Goal: Information Seeking & Learning: Compare options

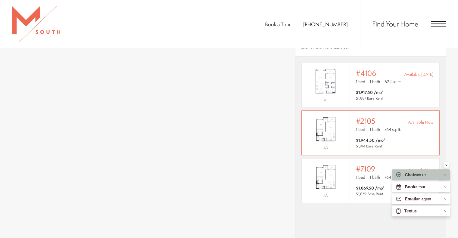
scroll to position [452, 0]
drag, startPoint x: 452, startPoint y: 125, endPoint x: 447, endPoint y: 124, distance: 5.0
click at [451, 125] on section "Map Floor Plans 4 Bedrooms 1 Bedroom 2 Bedroom Clear" at bounding box center [229, 142] width 458 height 371
click at [340, 119] on img "View #2105" at bounding box center [326, 129] width 48 height 30
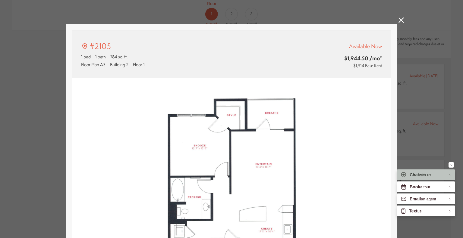
scroll to position [30, 0]
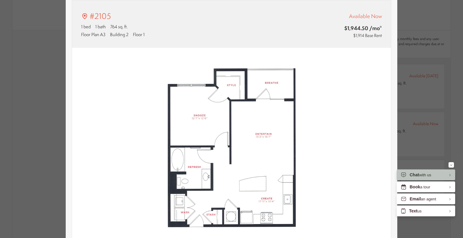
type input "**********"
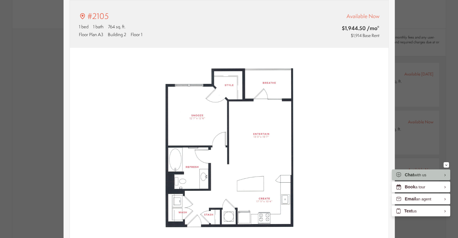
click at [409, 103] on div "#2105 1 bed 1 bath 764 sq. ft. Floor Plan A3 Building 2 Floor 1 Available Now $…" at bounding box center [229, 119] width 458 height 238
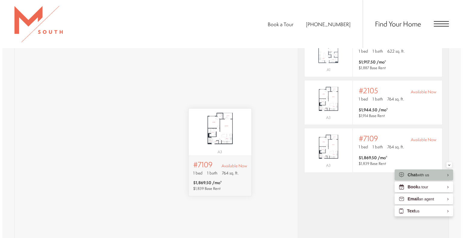
scroll to position [0, 0]
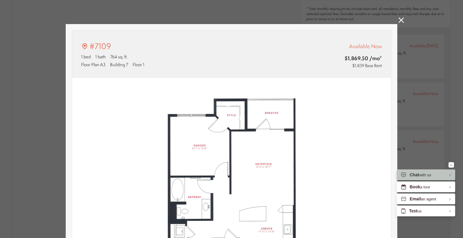
type input "**********"
click at [394, 20] on div "#7109 1 bed 1 bath 764 sq. ft. Floor Plan A3 Building 7 Floor 1 Available Now $…" at bounding box center [231, 119] width 463 height 238
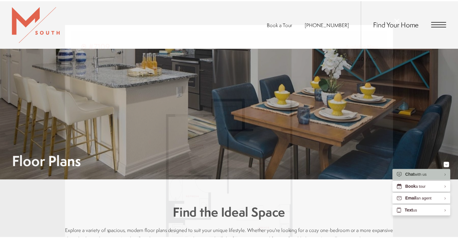
scroll to position [482, 0]
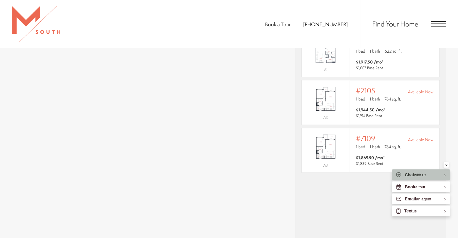
click at [347, 196] on div "* Total monthly leasing prices include base rent, all mandatory monthly fees an…" at bounding box center [371, 121] width 150 height 244
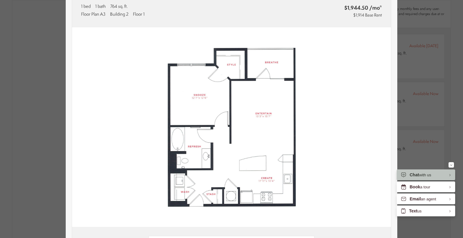
scroll to position [60, 0]
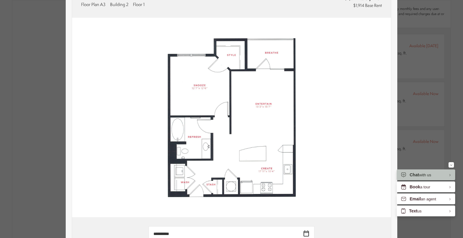
click at [418, 67] on div "#2105 1 bed 1 bath 764 sq. ft. Floor Plan A3 Building 2 Floor 1 Available Now $…" at bounding box center [231, 119] width 463 height 238
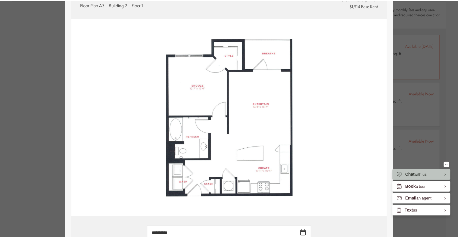
scroll to position [482, 0]
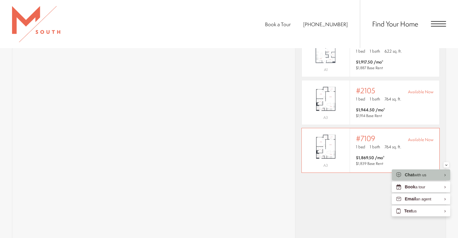
click at [385, 144] on span "764 sq. ft." at bounding box center [393, 147] width 17 height 6
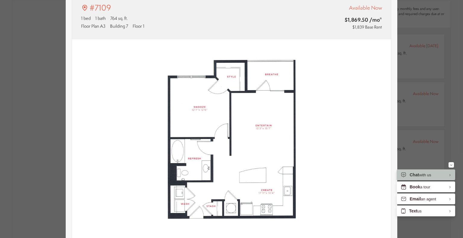
scroll to position [30, 0]
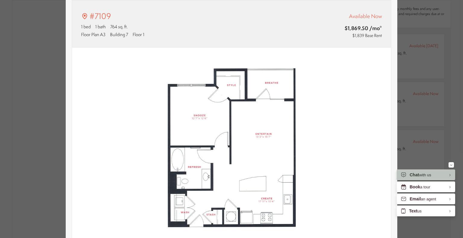
click at [451, 63] on div "#7109 1 bed 1 bath 764 sq. ft. Floor Plan A3 Building 7 Floor 1 Available Now $…" at bounding box center [231, 119] width 463 height 238
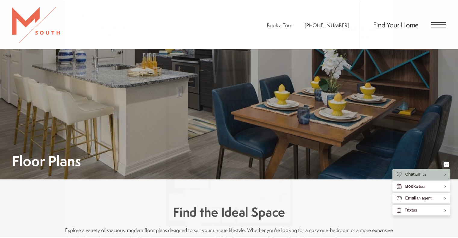
scroll to position [482, 0]
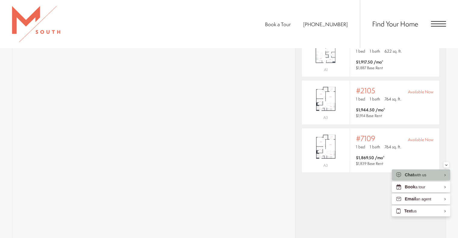
click at [348, 200] on div "* Total monthly leasing prices include base rent, all mandatory monthly fees an…" at bounding box center [371, 121] width 150 height 244
click at [412, 155] on span "$1,869.50 /mo* $1,839 Base Rent" at bounding box center [394, 161] width 77 height 12
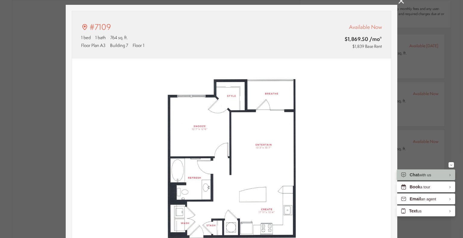
scroll to position [30, 0]
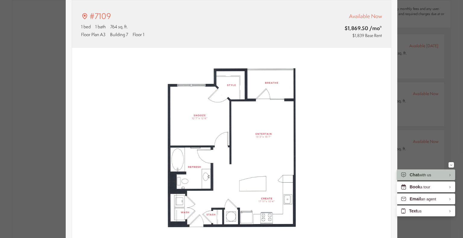
click at [445, 95] on div "#7109 1 bed 1 bath 764 sq. ft. Floor Plan A3 Building 7 Floor 1 Available Now $…" at bounding box center [231, 119] width 463 height 238
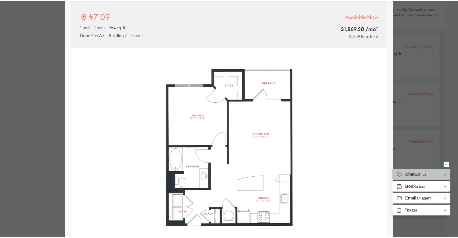
scroll to position [482, 0]
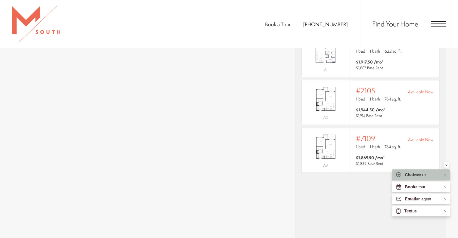
click at [328, 202] on div "* Total monthly leasing prices include base rent, all mandatory monthly fees an…" at bounding box center [371, 121] width 150 height 244
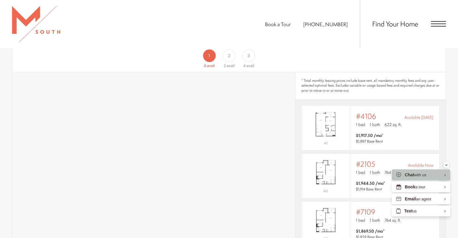
scroll to position [382, 0]
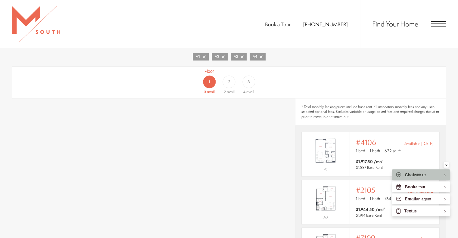
click at [231, 76] on div "2" at bounding box center [229, 82] width 13 height 13
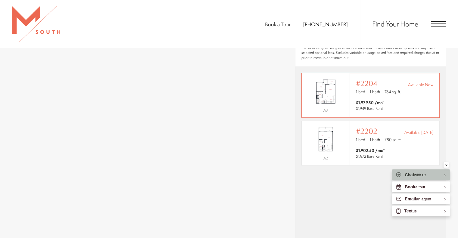
scroll to position [443, 0]
click at [414, 99] on span "$1,979.50 /mo* $1,949 Base Rent" at bounding box center [394, 105] width 77 height 12
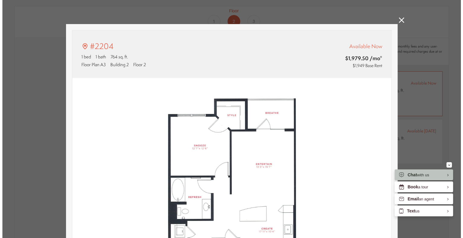
scroll to position [0, 0]
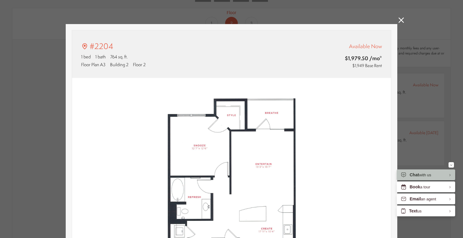
type input "**********"
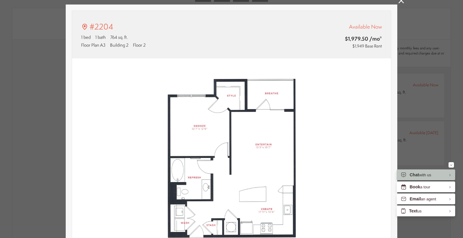
scroll to position [30, 0]
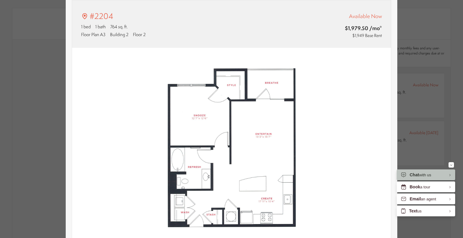
click at [432, 79] on div "#2204 1 bed 1 bath 764 sq. ft. Floor Plan A3 Building 2 Floor 2 Available Now $…" at bounding box center [231, 119] width 463 height 238
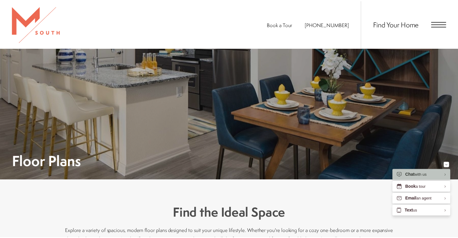
scroll to position [443, 0]
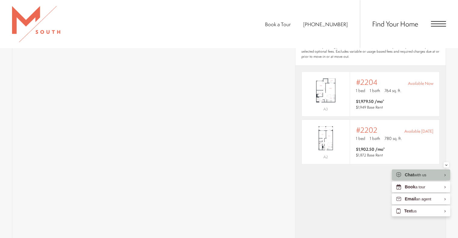
click at [331, 188] on div "* Total monthly leasing prices include base rent, all mandatory monthly fees an…" at bounding box center [371, 160] width 150 height 244
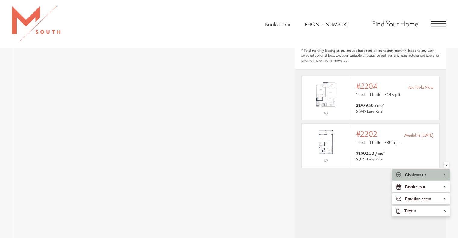
scroll to position [412, 0]
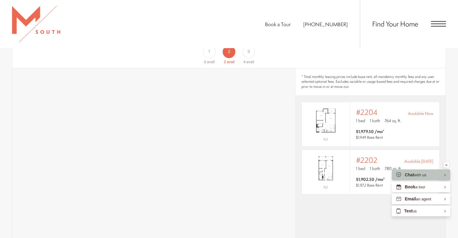
click at [248, 49] on div "Floor 3 4 avail" at bounding box center [249, 51] width 20 height 27
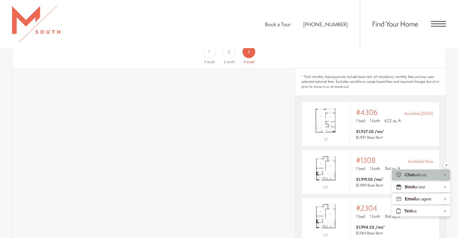
click at [230, 47] on div "Book a Tour [PHONE_NUMBER] Find Your Home" at bounding box center [229, 24] width 458 height 48
click at [230, 49] on div "Floor 2 2 avail" at bounding box center [229, 51] width 20 height 27
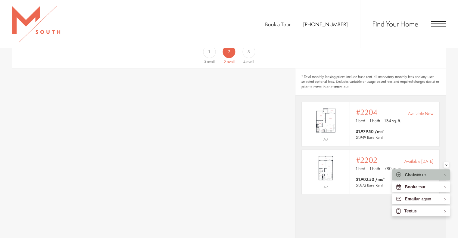
click at [215, 51] on div "Floor 1 3 avail" at bounding box center [209, 51] width 20 height 27
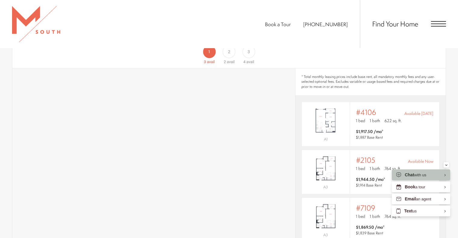
click at [232, 60] on span "avail" at bounding box center [231, 62] width 8 height 5
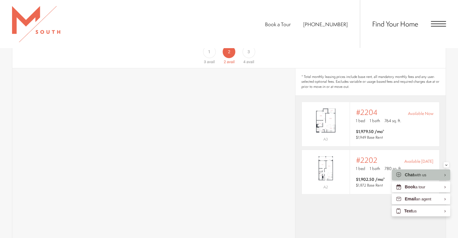
click at [207, 60] on span "avail" at bounding box center [211, 62] width 8 height 5
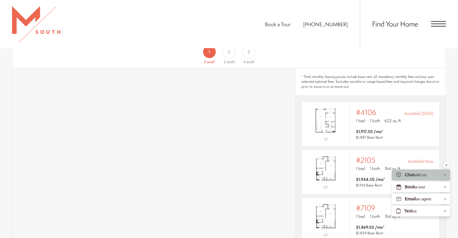
click at [219, 52] on div "Floor 2 2 avail" at bounding box center [229, 51] width 20 height 27
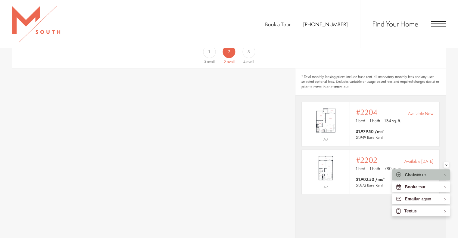
click at [212, 60] on span "avail" at bounding box center [211, 62] width 8 height 5
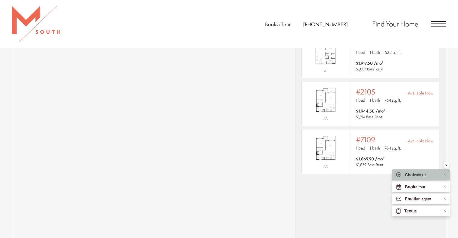
scroll to position [484, 0]
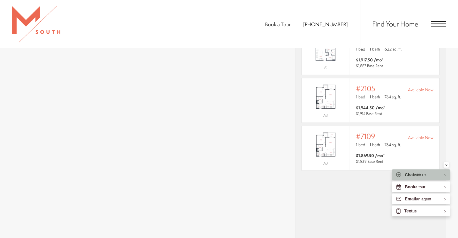
click at [343, 188] on div "* Total monthly leasing prices include base rent, all mandatory monthly fees an…" at bounding box center [371, 119] width 150 height 244
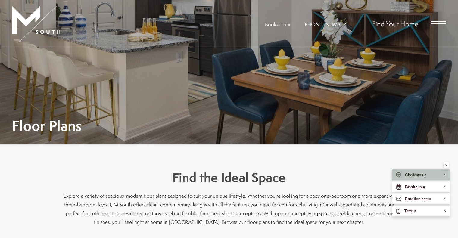
scroll to position [22, 0]
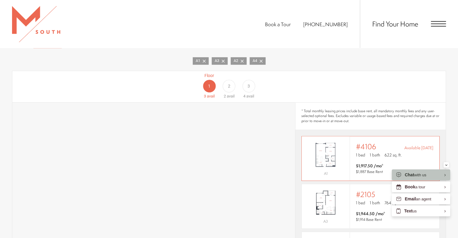
scroll to position [422, 0]
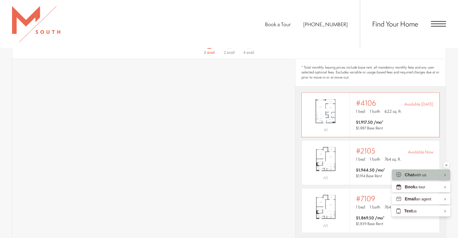
click at [333, 111] on img "View #4106" at bounding box center [326, 111] width 48 height 30
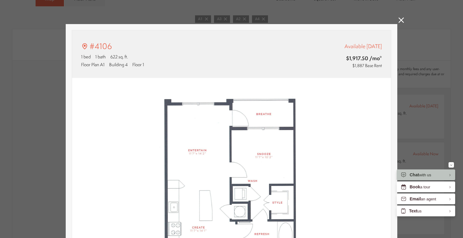
scroll to position [30, 0]
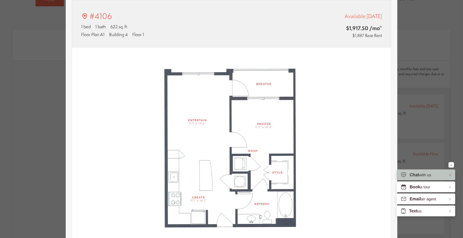
type input "**********"
click at [432, 63] on div "#4106 1 bed 1 bath 622 sq. ft. Floor Plan A1 Building 4 Floor 1 Available Sep 1…" at bounding box center [231, 119] width 463 height 238
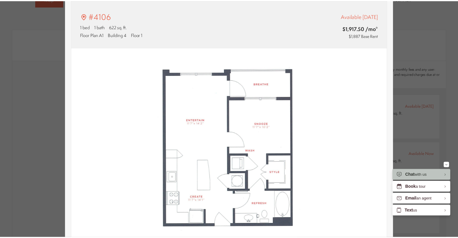
scroll to position [422, 0]
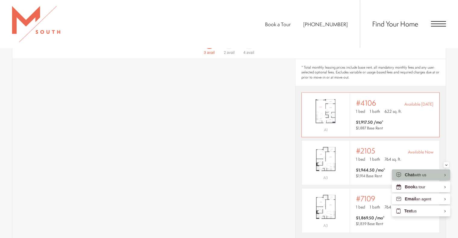
click at [336, 111] on img "View #4106" at bounding box center [326, 111] width 48 height 30
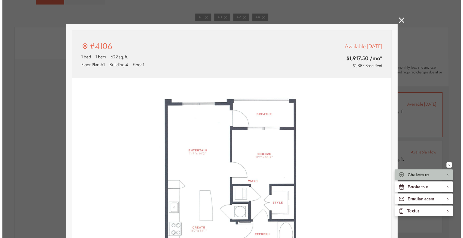
scroll to position [0, 0]
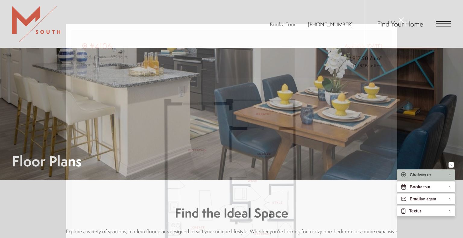
click at [419, 103] on div "#4106 1 bed 1 bath 622 sq. ft. Floor Plan A1 Building 4 Floor 1 Available Sep 1…" at bounding box center [231, 119] width 463 height 238
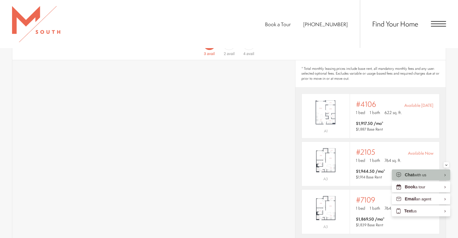
scroll to position [392, 0]
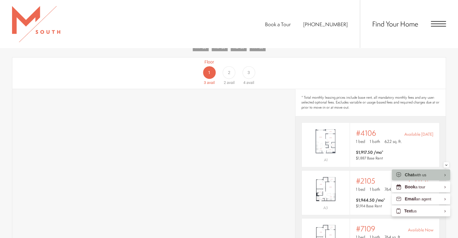
click at [229, 70] on span "2" at bounding box center [229, 73] width 2 height 6
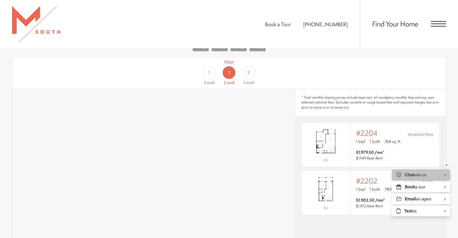
scroll to position [422, 0]
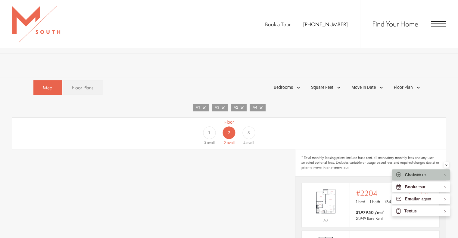
click at [249, 130] on span "3" at bounding box center [249, 133] width 2 height 6
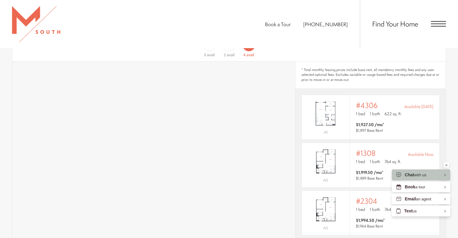
scroll to position [392, 0]
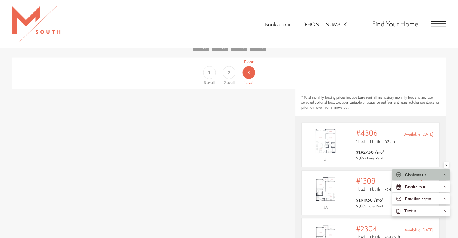
click at [207, 67] on div "1" at bounding box center [209, 72] width 13 height 13
click at [225, 66] on div "2" at bounding box center [229, 72] width 13 height 13
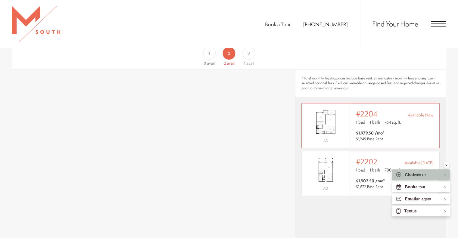
scroll to position [422, 0]
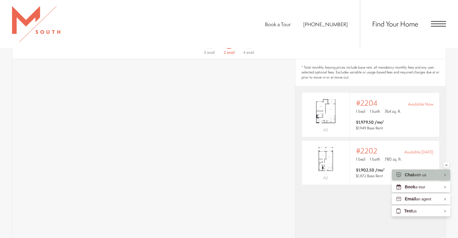
click at [357, 201] on div "* Total monthly leasing prices include base rent, all mandatory monthly fees an…" at bounding box center [371, 181] width 150 height 244
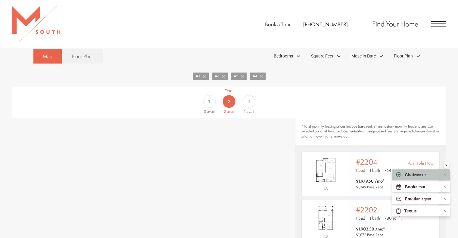
scroll to position [362, 0]
click at [213, 96] on div "1" at bounding box center [209, 102] width 13 height 13
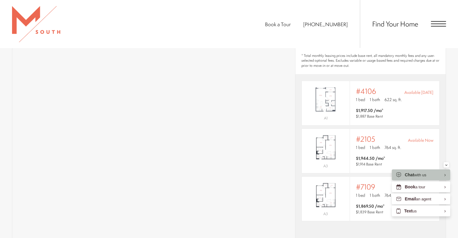
scroll to position [452, 0]
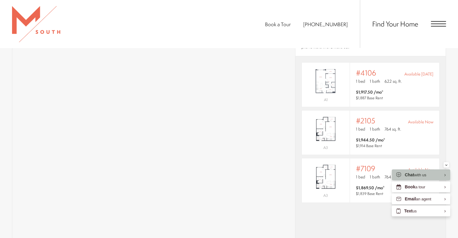
click at [358, 219] on div "* Total monthly leasing prices include base rent, all mandatory monthly fees an…" at bounding box center [371, 151] width 150 height 244
